Goal: Navigation & Orientation: Find specific page/section

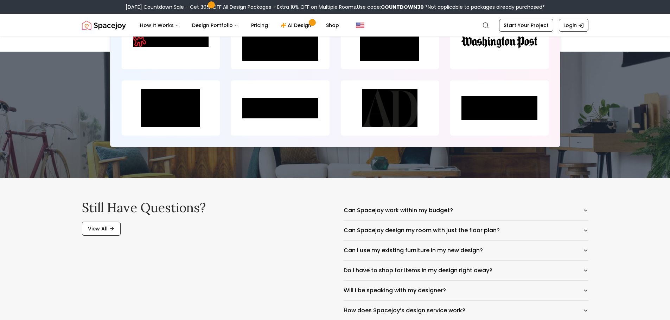
scroll to position [3216, 0]
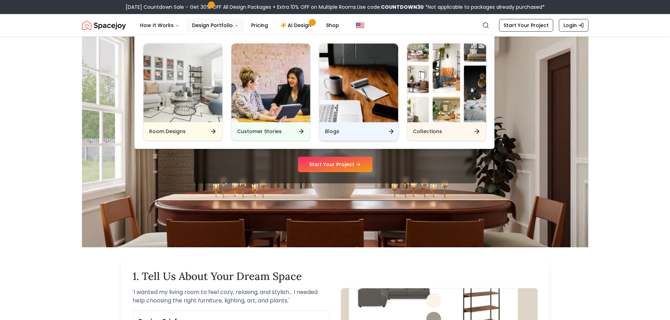
click at [333, 129] on h6 "Blogs" at bounding box center [332, 131] width 14 height 7
